Goal: Transaction & Acquisition: Purchase product/service

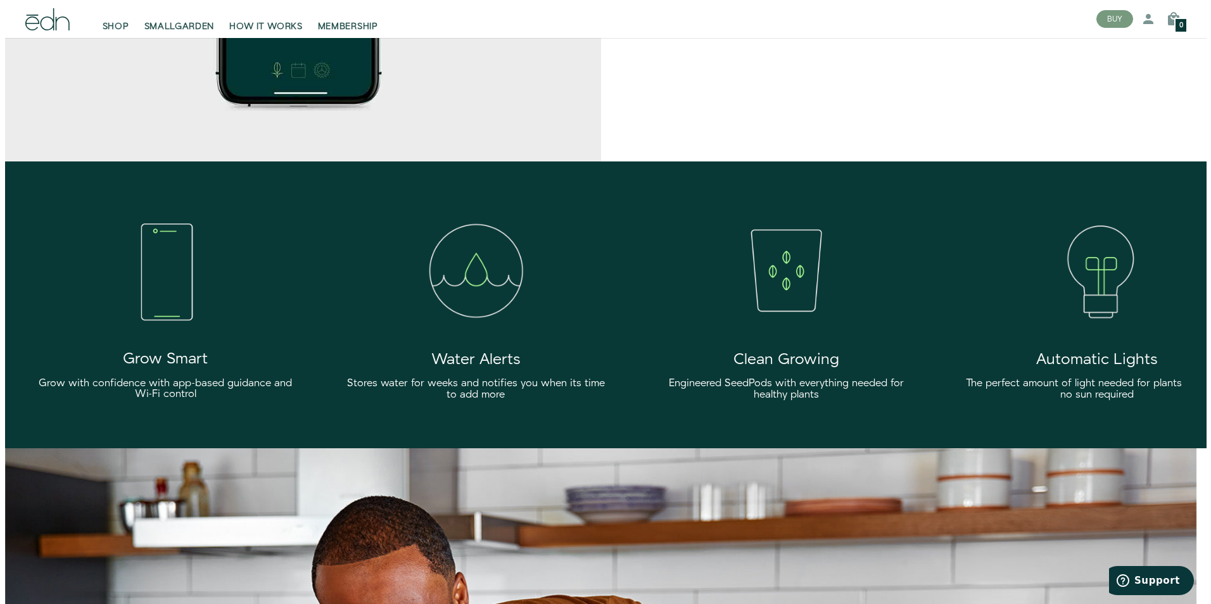
scroll to position [2383, 0]
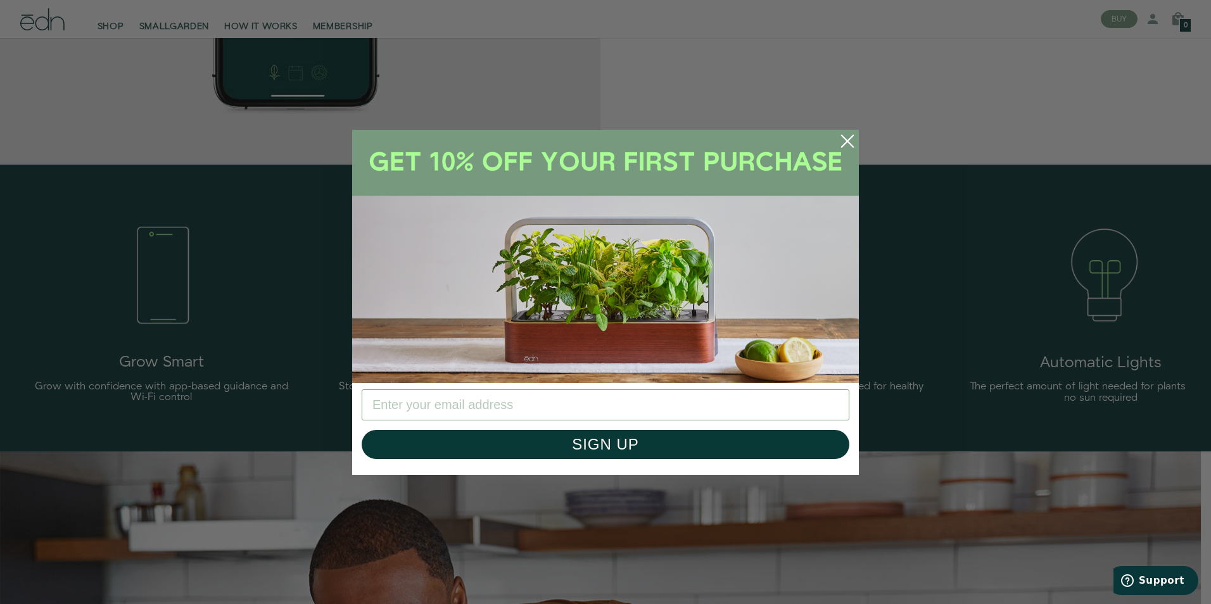
click at [847, 138] on circle "Close dialog" at bounding box center [848, 141] width 28 height 28
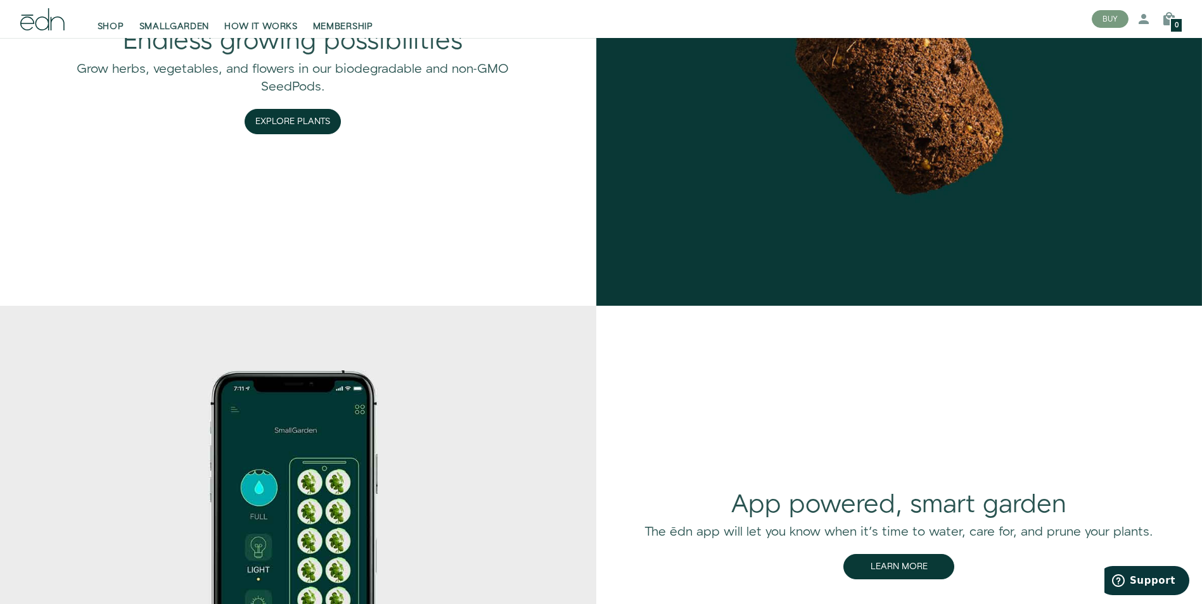
scroll to position [0, 0]
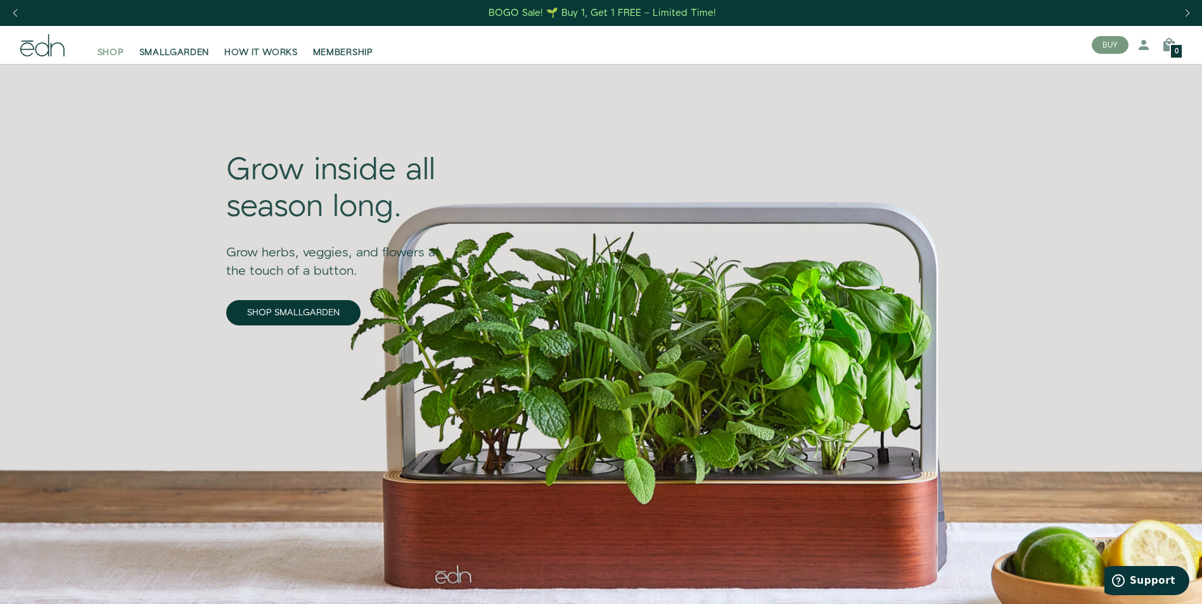
click at [111, 55] on span "SHOP" at bounding box center [111, 52] width 27 height 13
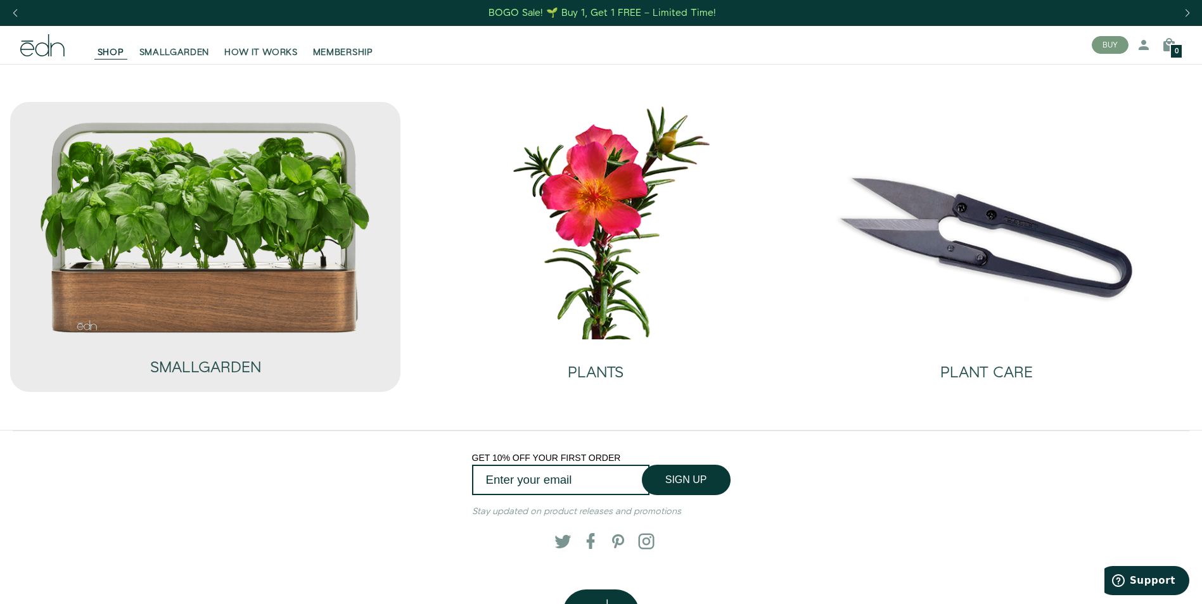
click at [198, 276] on img at bounding box center [205, 226] width 333 height 213
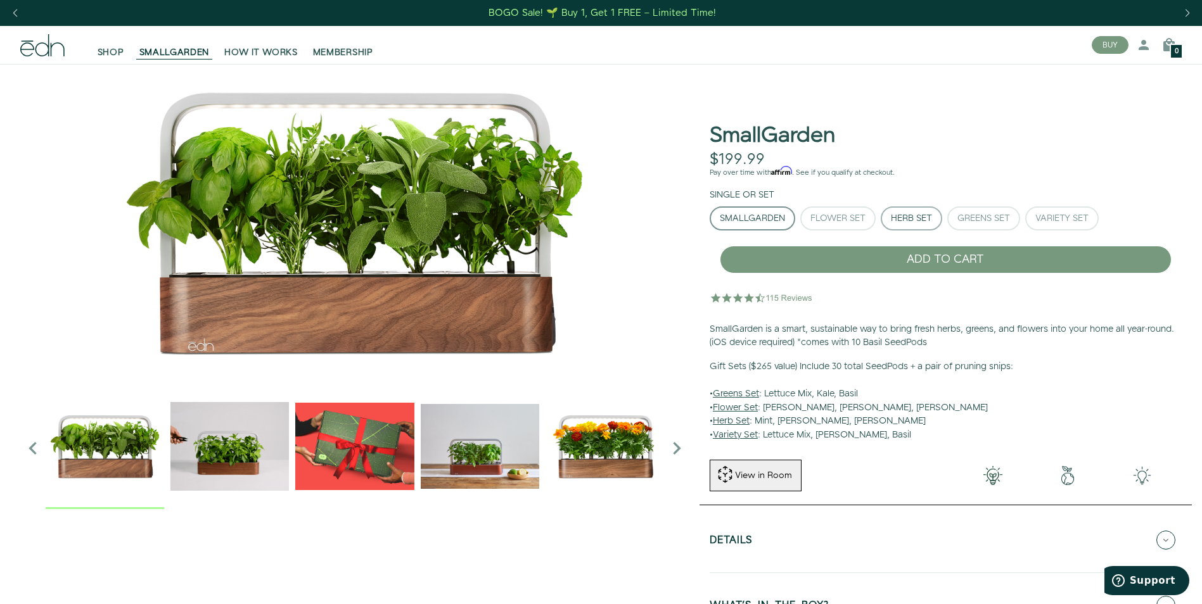
click at [915, 219] on div "Herb Set" at bounding box center [911, 218] width 41 height 9
